Goal: Transaction & Acquisition: Purchase product/service

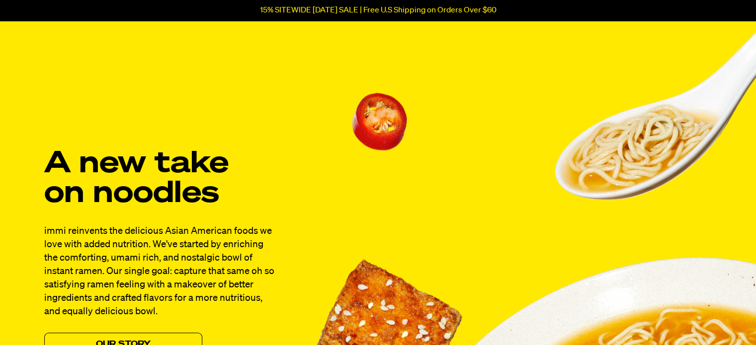
scroll to position [813, 0]
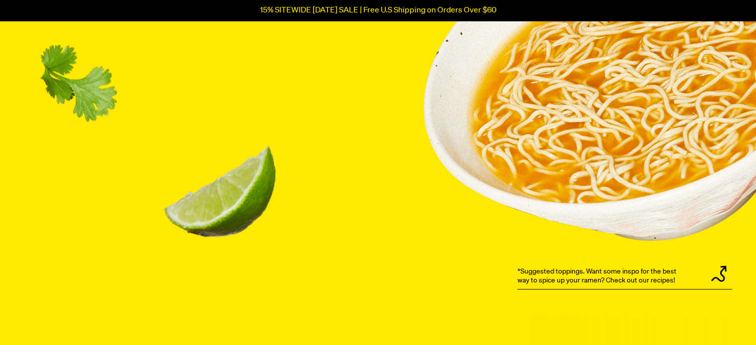
drag, startPoint x: 762, startPoint y: 24, endPoint x: 763, endPoint y: 95, distance: 71.1
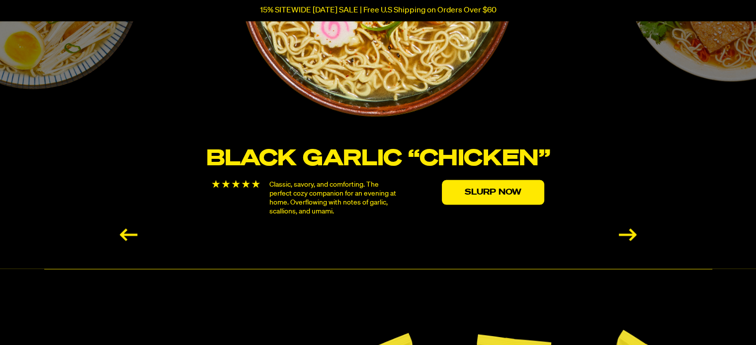
scroll to position [1856, 0]
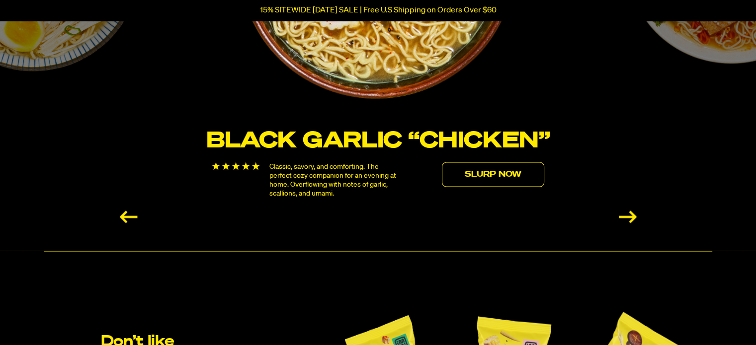
click at [471, 178] on link "Slurp Now" at bounding box center [493, 174] width 102 height 25
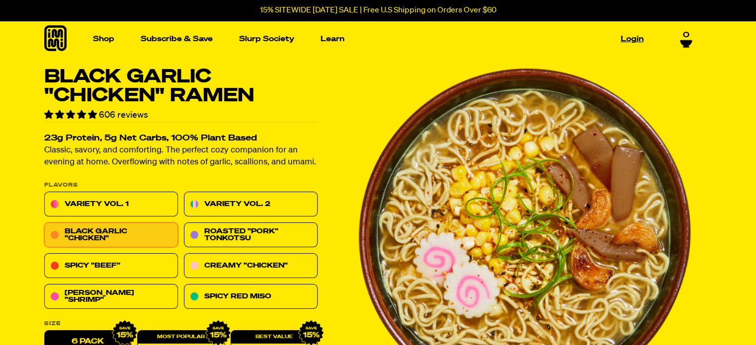
click at [632, 41] on link "Login" at bounding box center [632, 38] width 31 height 15
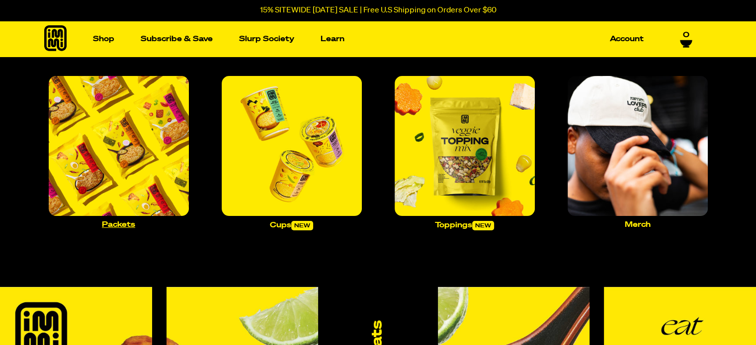
click at [137, 150] on img "Main navigation" at bounding box center [119, 146] width 140 height 140
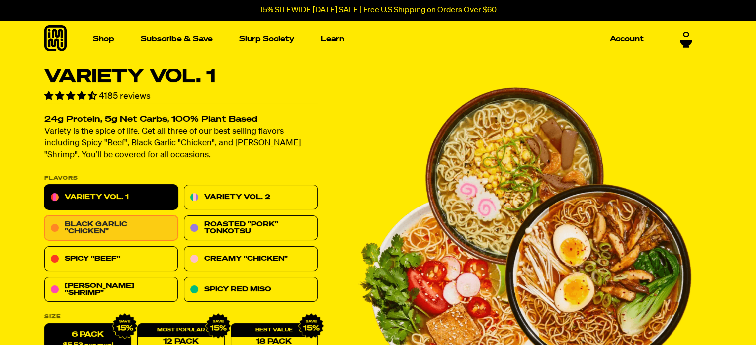
click at [121, 231] on link "Black Garlic "Chicken"" at bounding box center [111, 228] width 134 height 25
